Goal: Task Accomplishment & Management: Manage account settings

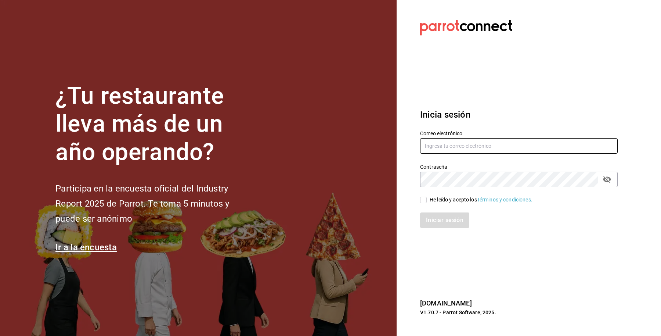
drag, startPoint x: 519, startPoint y: 155, endPoint x: 524, endPoint y: 146, distance: 9.9
click at [519, 154] on div "Correo electrónico Contraseña Contraseña He leído y acepto los Términos y condi…" at bounding box center [514, 174] width 206 height 107
click at [524, 145] on input "text" at bounding box center [519, 145] width 198 height 15
paste input "[EMAIL_ADDRESS][DOMAIN_NAME]"
type input "[EMAIL_ADDRESS][DOMAIN_NAME]"
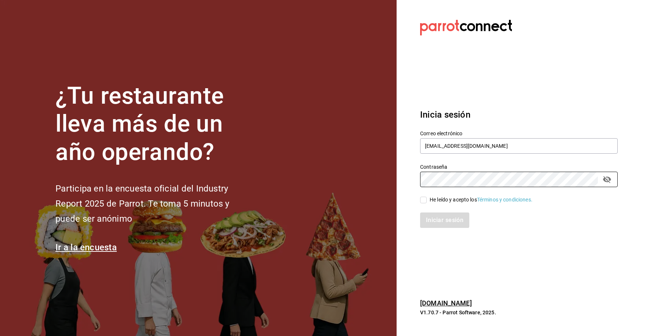
click at [425, 199] on input "He leído y acepto los Términos y condiciones." at bounding box center [423, 200] width 7 height 7
checkbox input "true"
click at [438, 220] on button "Iniciar sesión" at bounding box center [445, 219] width 50 height 15
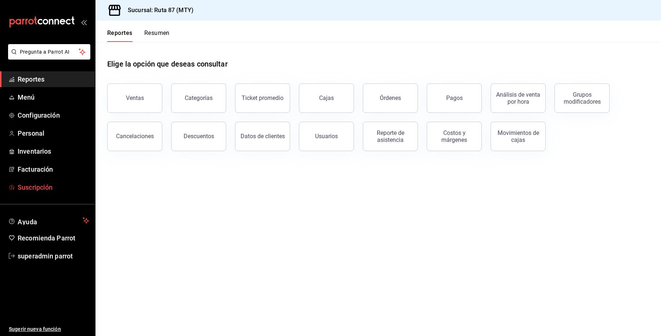
click at [27, 185] on span "Suscripción" at bounding box center [54, 187] width 72 height 10
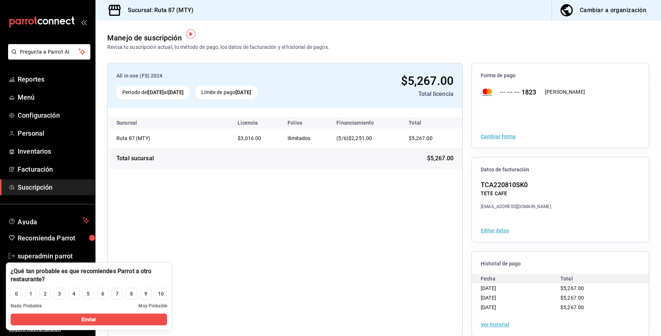
scroll to position [11, 0]
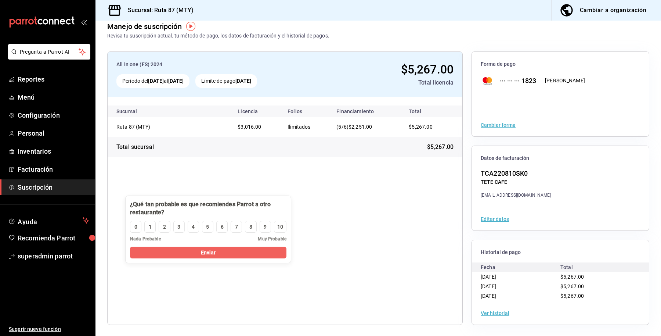
drag, startPoint x: 162, startPoint y: 280, endPoint x: 292, endPoint y: 208, distance: 149.5
click at [287, 208] on div at bounding box center [208, 208] width 157 height 16
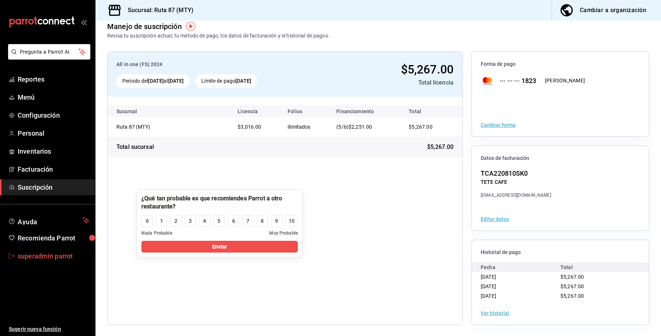
click at [65, 256] on span "superadmin parrot" at bounding box center [54, 256] width 72 height 10
